Goal: Task Accomplishment & Management: Use online tool/utility

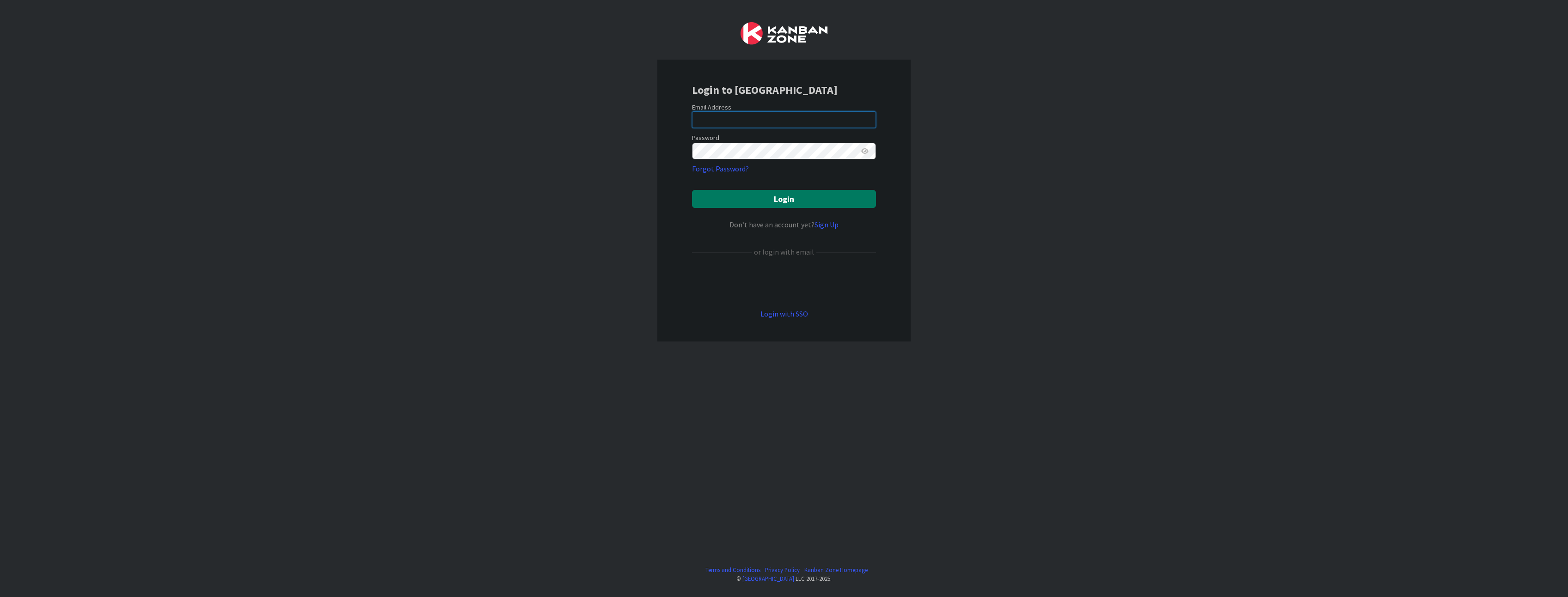
type input "[EMAIL_ADDRESS][PERSON_NAME][DOMAIN_NAME]"
click at [730, 204] on button "Login" at bounding box center [784, 198] width 184 height 18
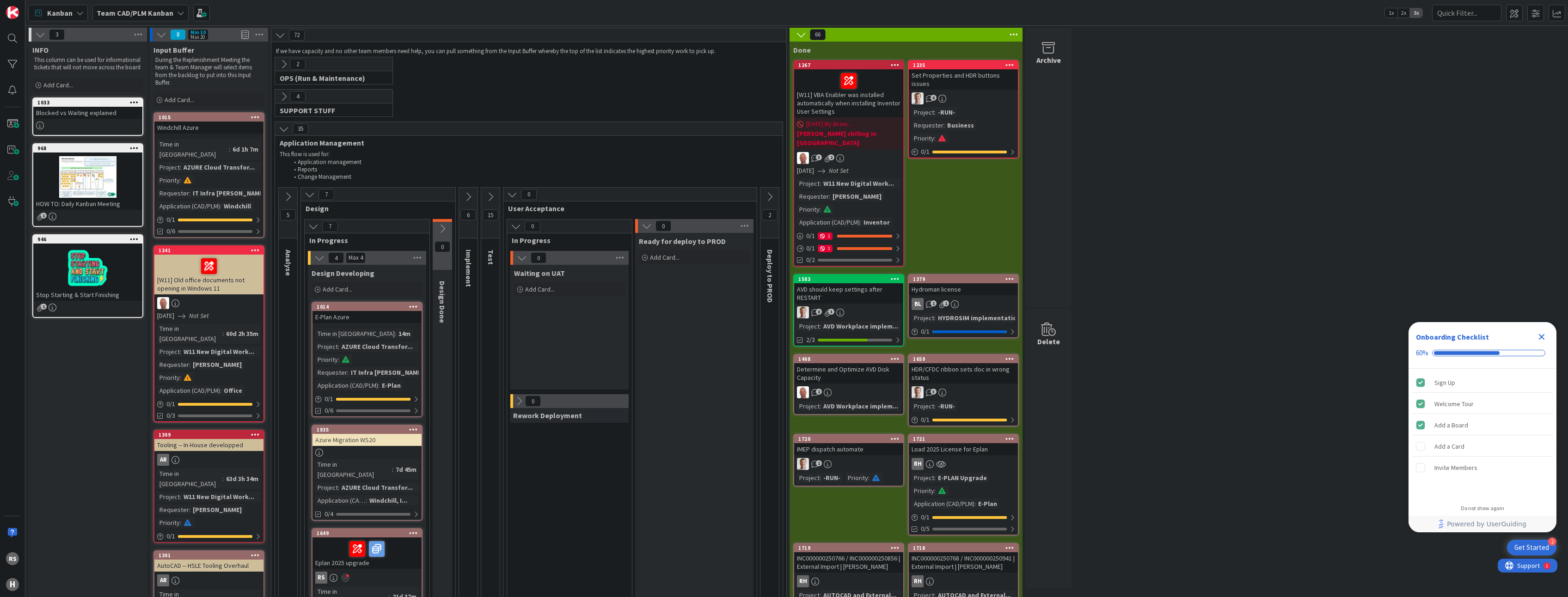
click at [355, 343] on div "AZURE Cloud Transfor..." at bounding box center [376, 346] width 76 height 10
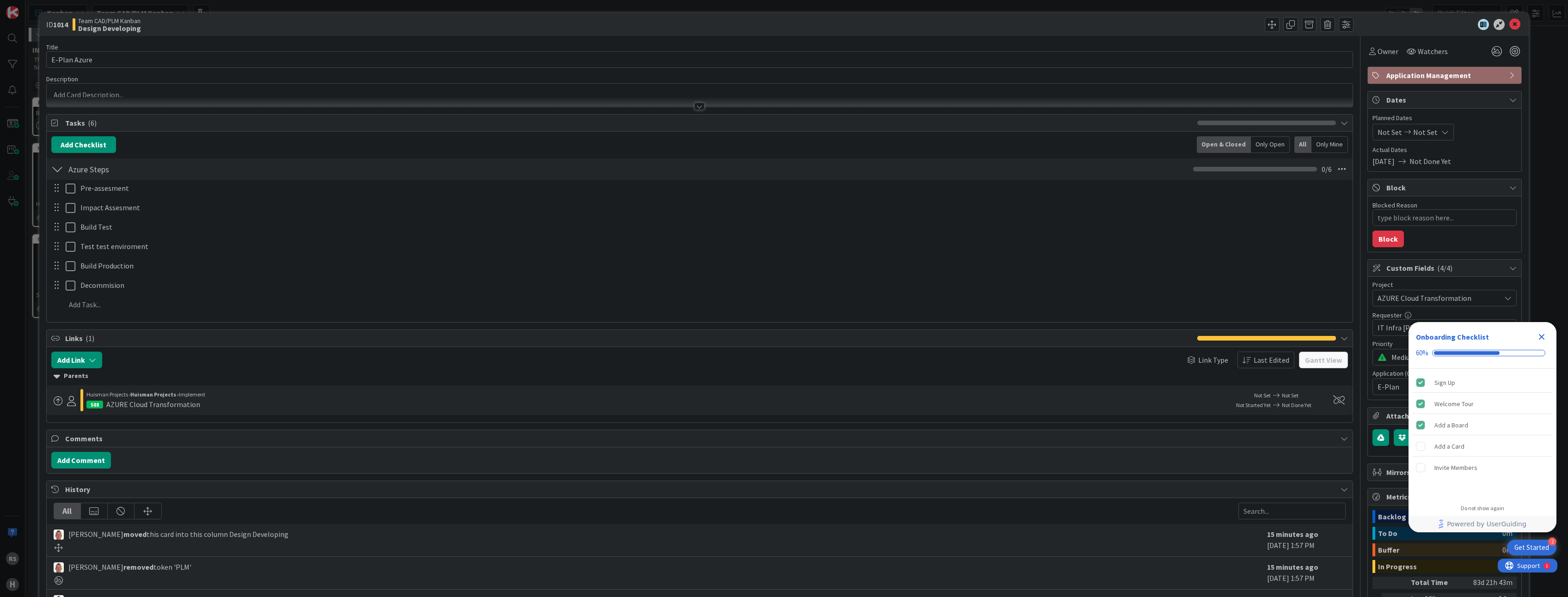
type textarea "x"
click at [1511, 27] on icon at bounding box center [1515, 24] width 11 height 11
